Goal: Task Accomplishment & Management: Manage account settings

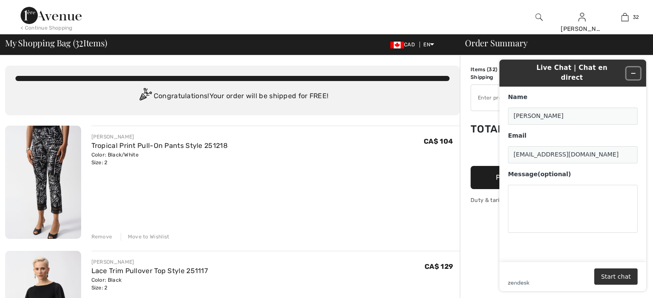
click at [629, 67] on button "Minimize widget" at bounding box center [634, 73] width 14 height 12
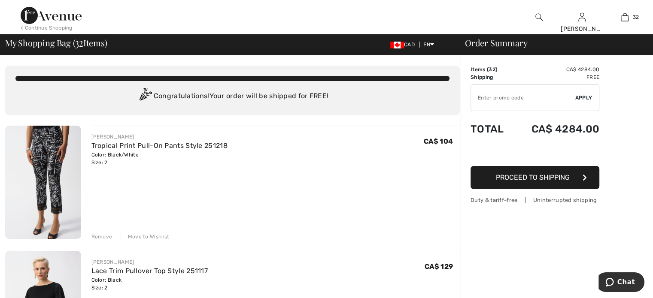
click at [97, 237] on div "Remove" at bounding box center [101, 237] width 21 height 8
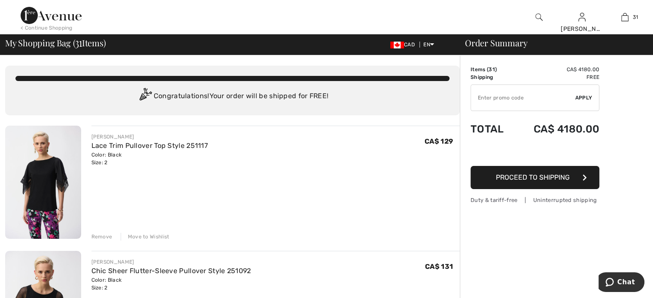
click at [103, 237] on div "Remove" at bounding box center [101, 237] width 21 height 8
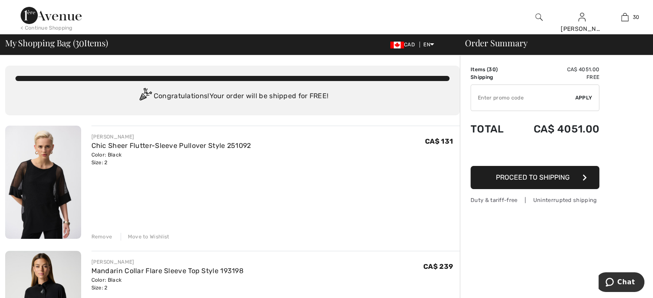
click at [103, 237] on div "Remove" at bounding box center [101, 237] width 21 height 8
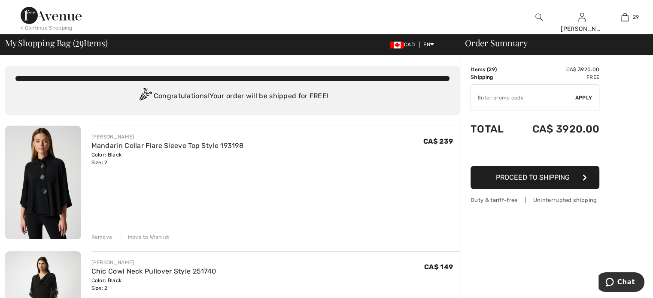
click at [103, 237] on div "Remove" at bounding box center [101, 238] width 21 height 8
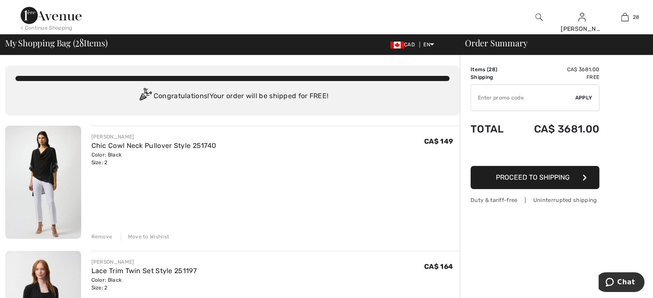
click at [103, 237] on div "Remove" at bounding box center [101, 237] width 21 height 8
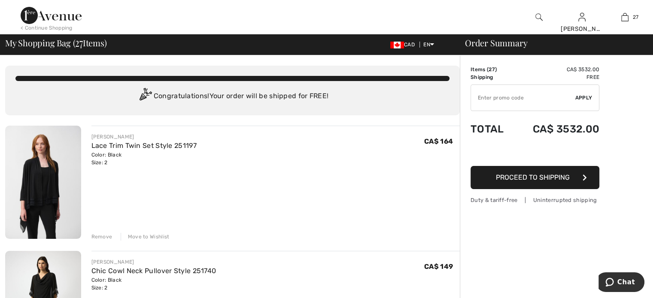
click at [103, 236] on div "Remove" at bounding box center [101, 237] width 21 height 8
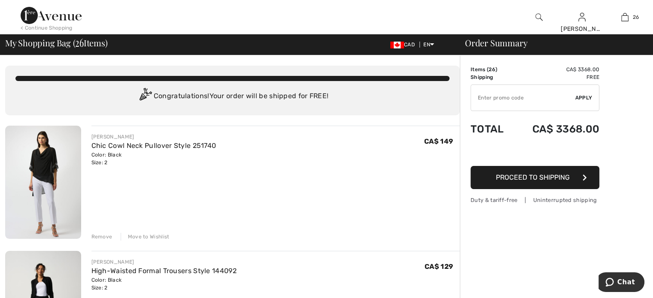
click at [103, 235] on div "Remove" at bounding box center [101, 237] width 21 height 8
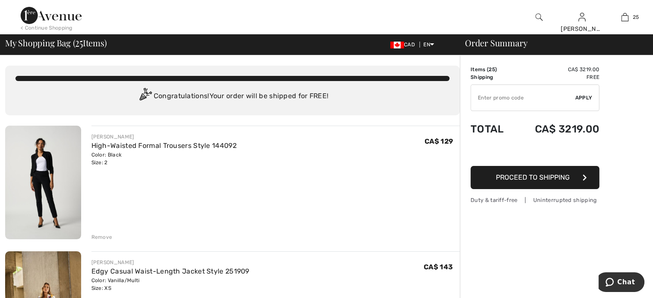
click at [107, 237] on div "Remove" at bounding box center [101, 238] width 21 height 8
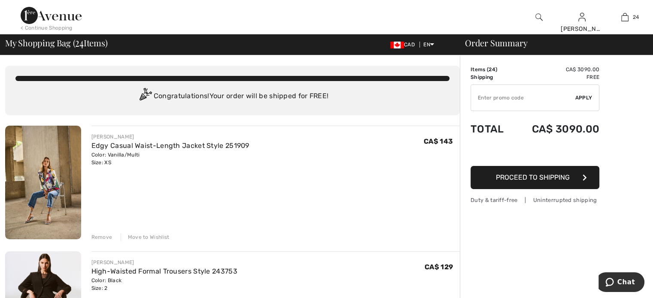
click at [107, 237] on div "Remove" at bounding box center [101, 238] width 21 height 8
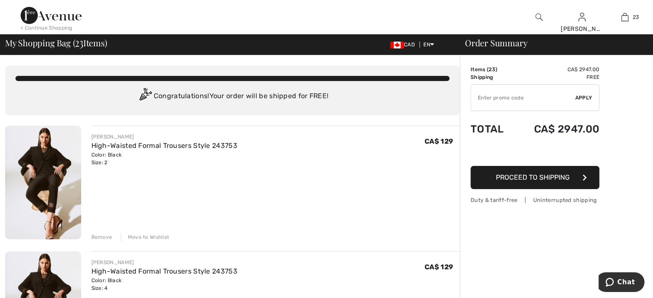
click at [107, 237] on div "Remove" at bounding box center [101, 238] width 21 height 8
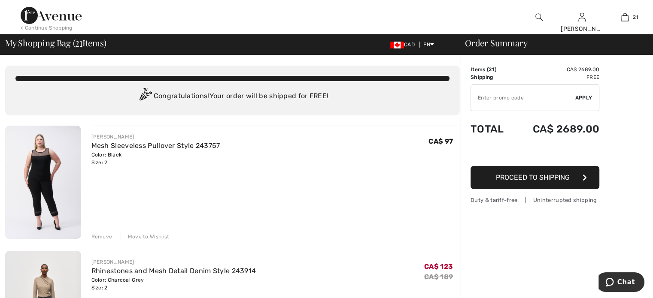
click at [107, 237] on div "Remove" at bounding box center [101, 237] width 21 height 8
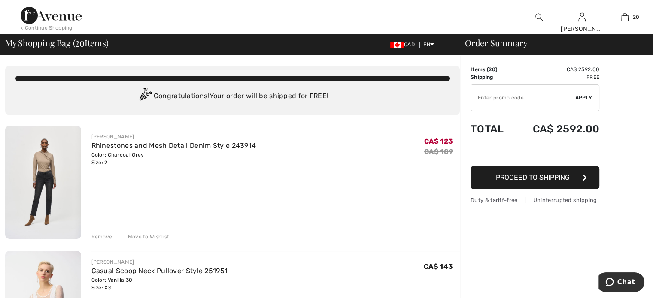
click at [107, 237] on div "Remove" at bounding box center [101, 237] width 21 height 8
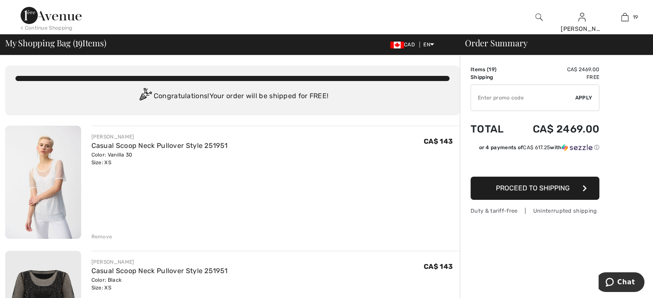
click at [107, 237] on div "Remove" at bounding box center [101, 237] width 21 height 8
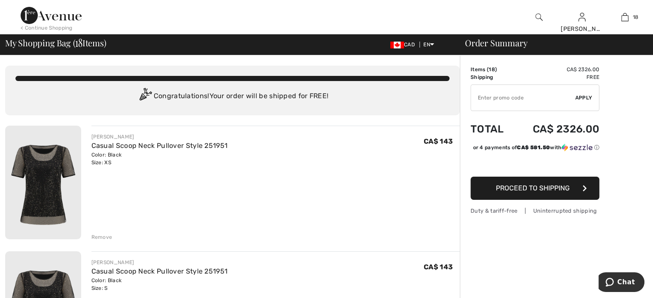
click at [107, 237] on div "Remove" at bounding box center [101, 238] width 21 height 8
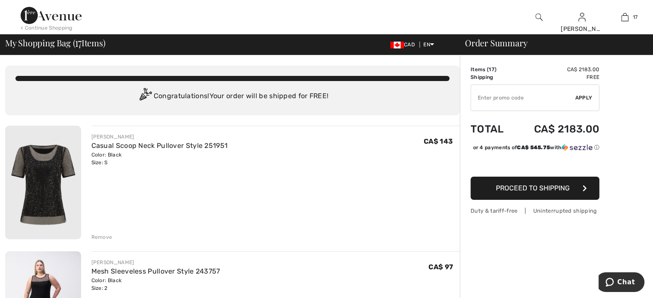
click at [107, 237] on div "Remove" at bounding box center [101, 238] width 21 height 8
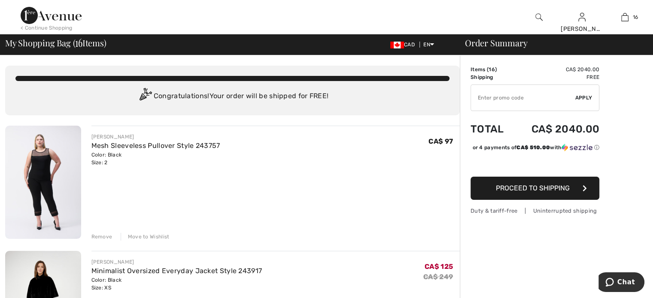
click at [107, 237] on div "Remove" at bounding box center [101, 237] width 21 height 8
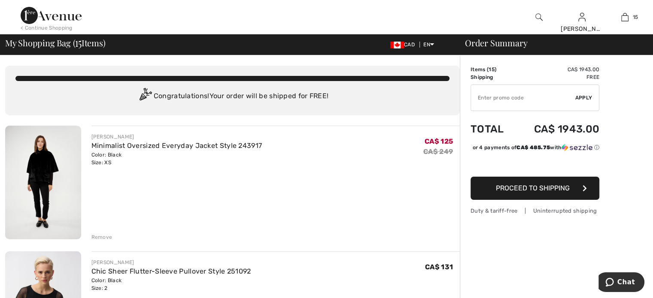
click at [107, 237] on div "Remove" at bounding box center [101, 238] width 21 height 8
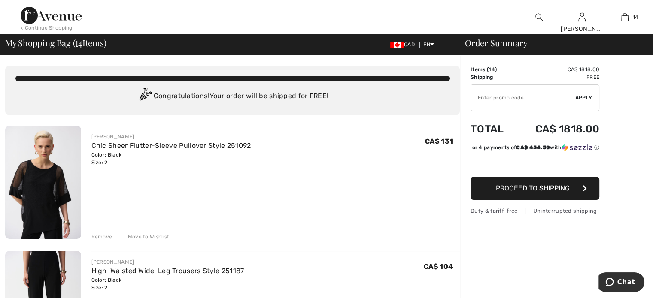
click at [107, 237] on div "Remove" at bounding box center [101, 237] width 21 height 8
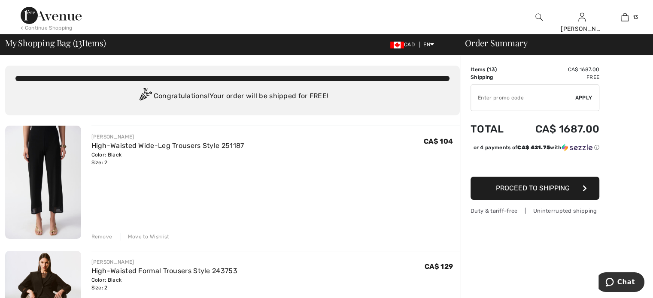
click at [107, 237] on div "Remove" at bounding box center [101, 237] width 21 height 8
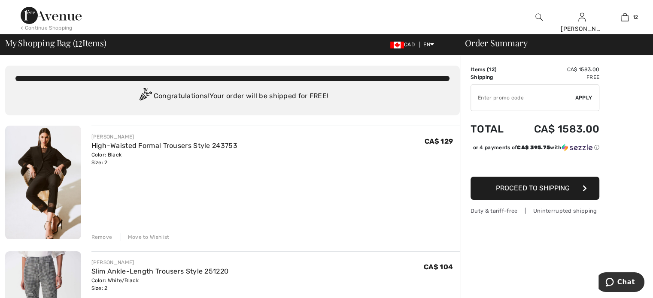
click at [107, 237] on div "Remove" at bounding box center [101, 238] width 21 height 8
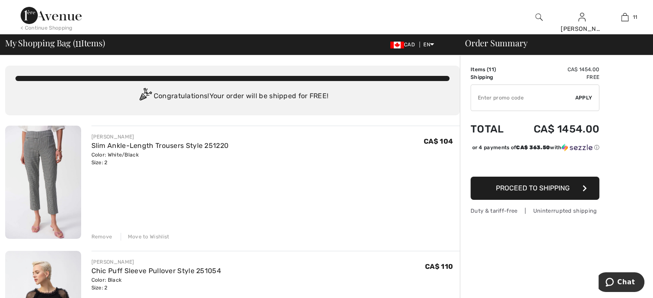
click at [107, 237] on div "Remove" at bounding box center [101, 237] width 21 height 8
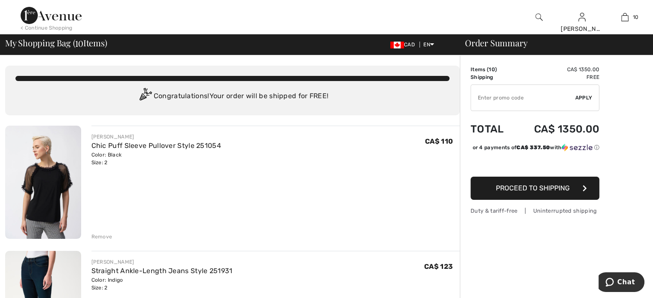
click at [107, 237] on div "Remove" at bounding box center [101, 237] width 21 height 8
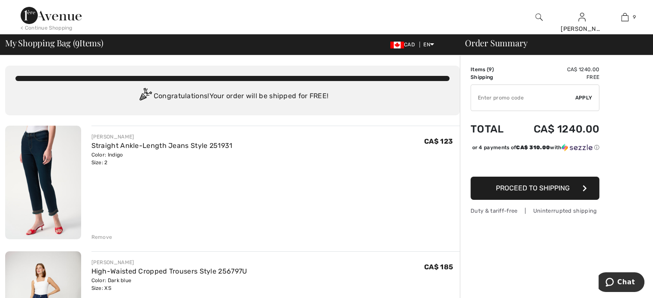
click at [107, 237] on div "Remove" at bounding box center [101, 238] width 21 height 8
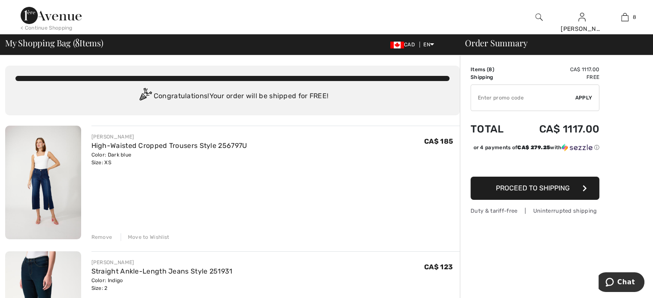
click at [107, 237] on div "Remove" at bounding box center [101, 238] width 21 height 8
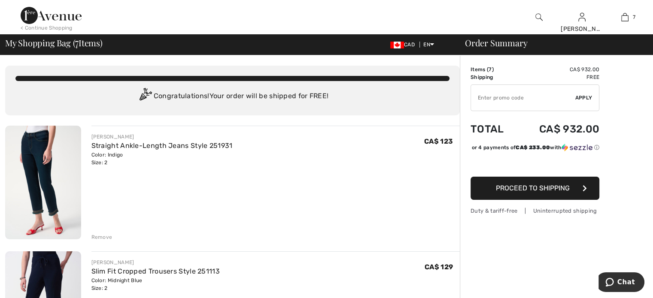
click at [107, 237] on div "Remove" at bounding box center [101, 238] width 21 height 8
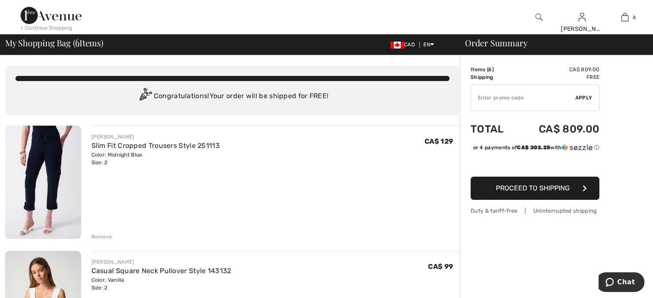
click at [107, 237] on div "Remove" at bounding box center [101, 237] width 21 height 8
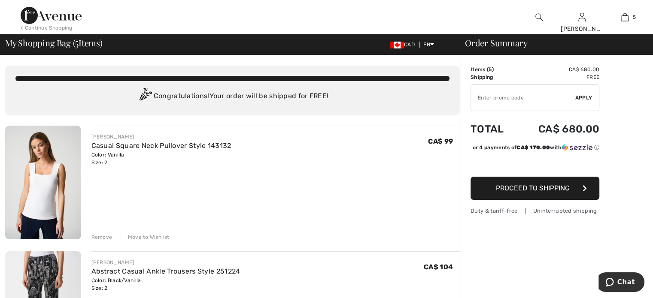
click at [107, 237] on div "Remove" at bounding box center [101, 238] width 21 height 8
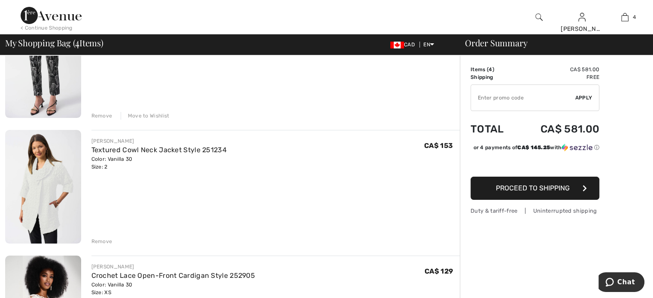
scroll to position [129, 0]
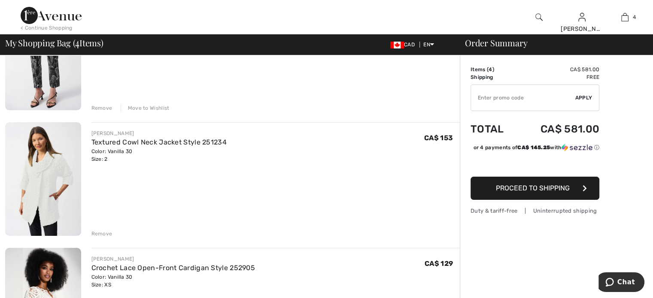
click at [101, 234] on div "Remove" at bounding box center [101, 234] width 21 height 8
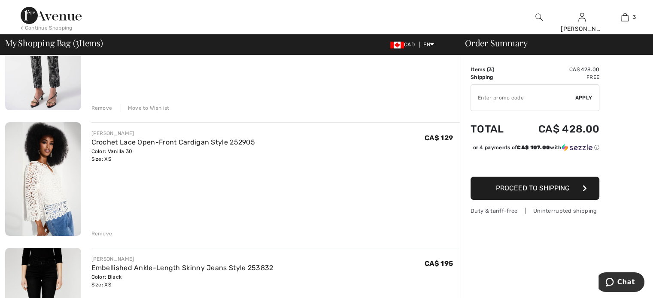
click at [101, 234] on div "Remove" at bounding box center [101, 234] width 21 height 8
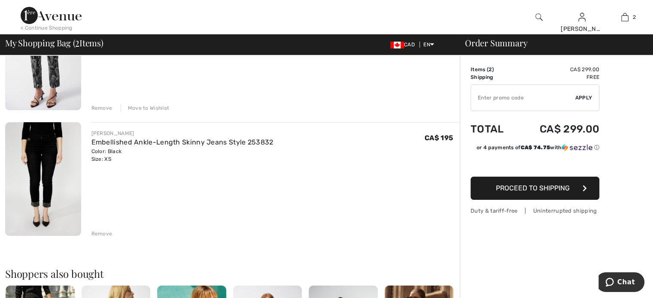
click at [101, 234] on div "Remove" at bounding box center [101, 234] width 21 height 8
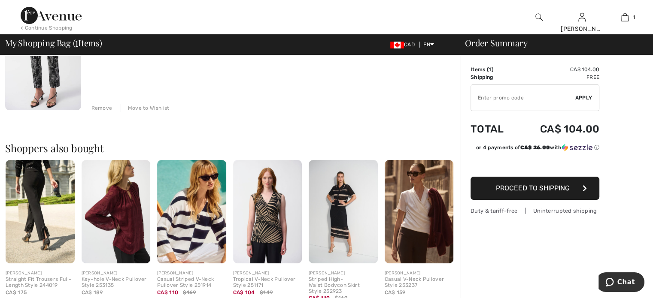
scroll to position [0, 0]
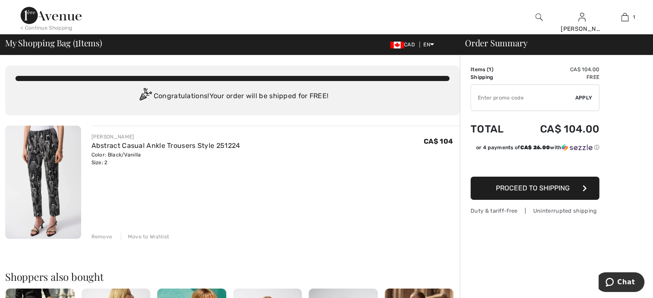
click at [70, 200] on img at bounding box center [43, 182] width 76 height 113
click at [68, 194] on img at bounding box center [43, 182] width 76 height 113
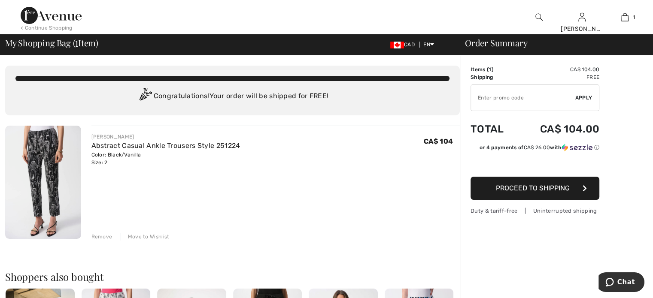
click at [100, 235] on div "Remove" at bounding box center [101, 237] width 21 height 8
